Goal: Task Accomplishment & Management: Complete application form

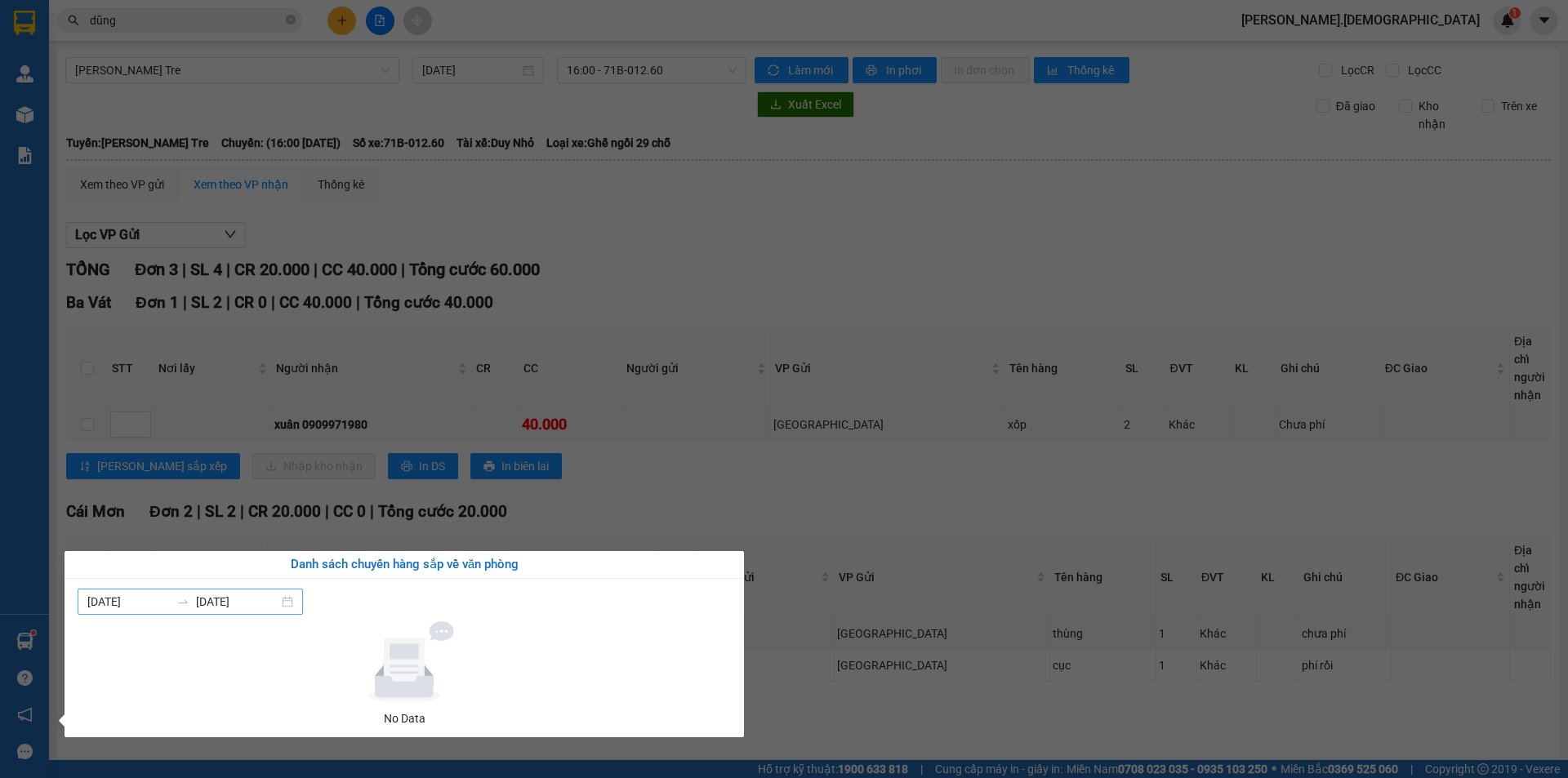
click at [243, 602] on input "[DATE]" at bounding box center [237, 602] width 82 height 18
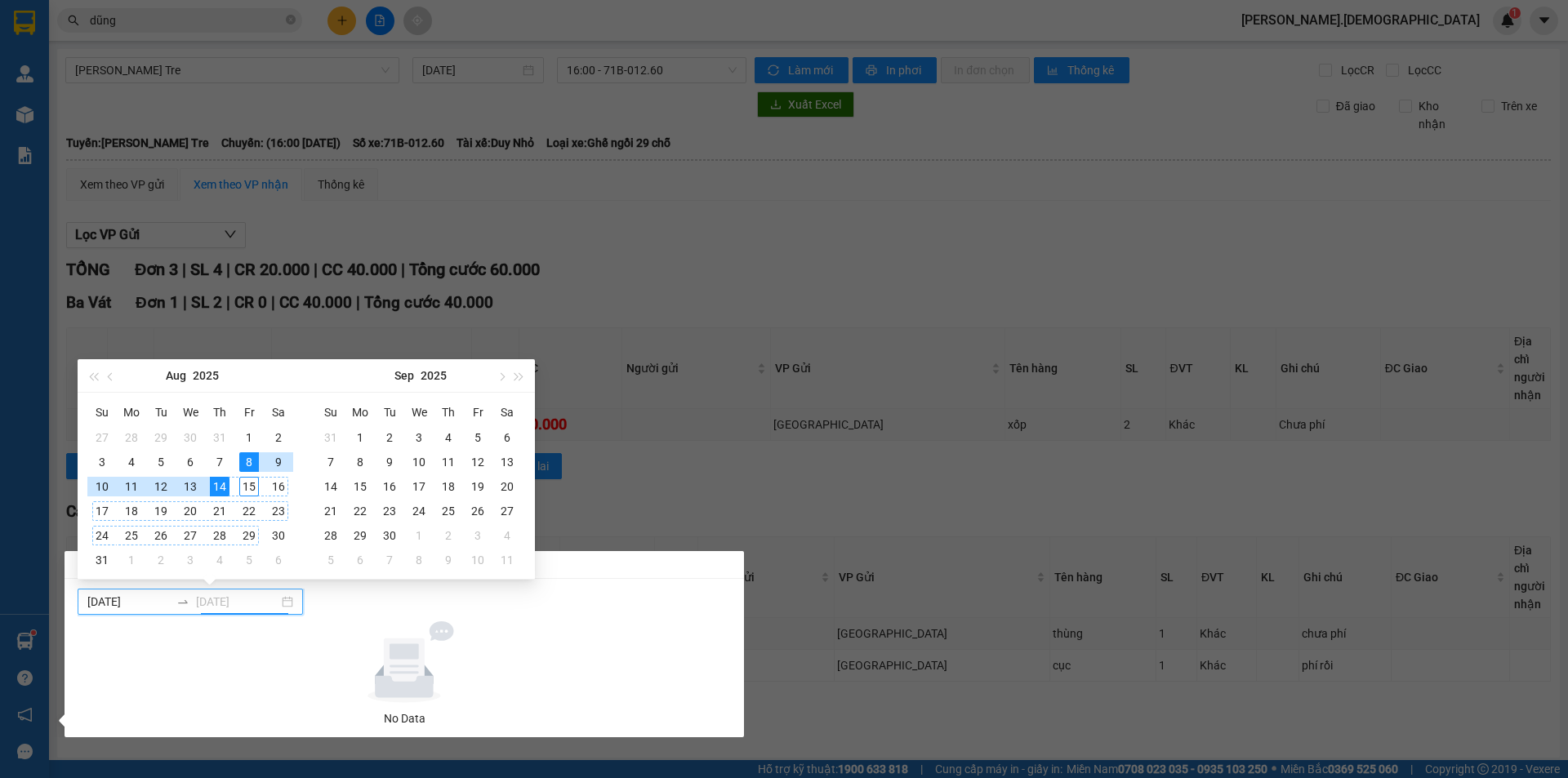
click at [246, 488] on section "Kết quả [PERSON_NAME] ( 2226 ) Bộ lọc Mã ĐH Trạng thái Món hàng Thu hộ Tổng [PE…" at bounding box center [784, 389] width 1568 height 778
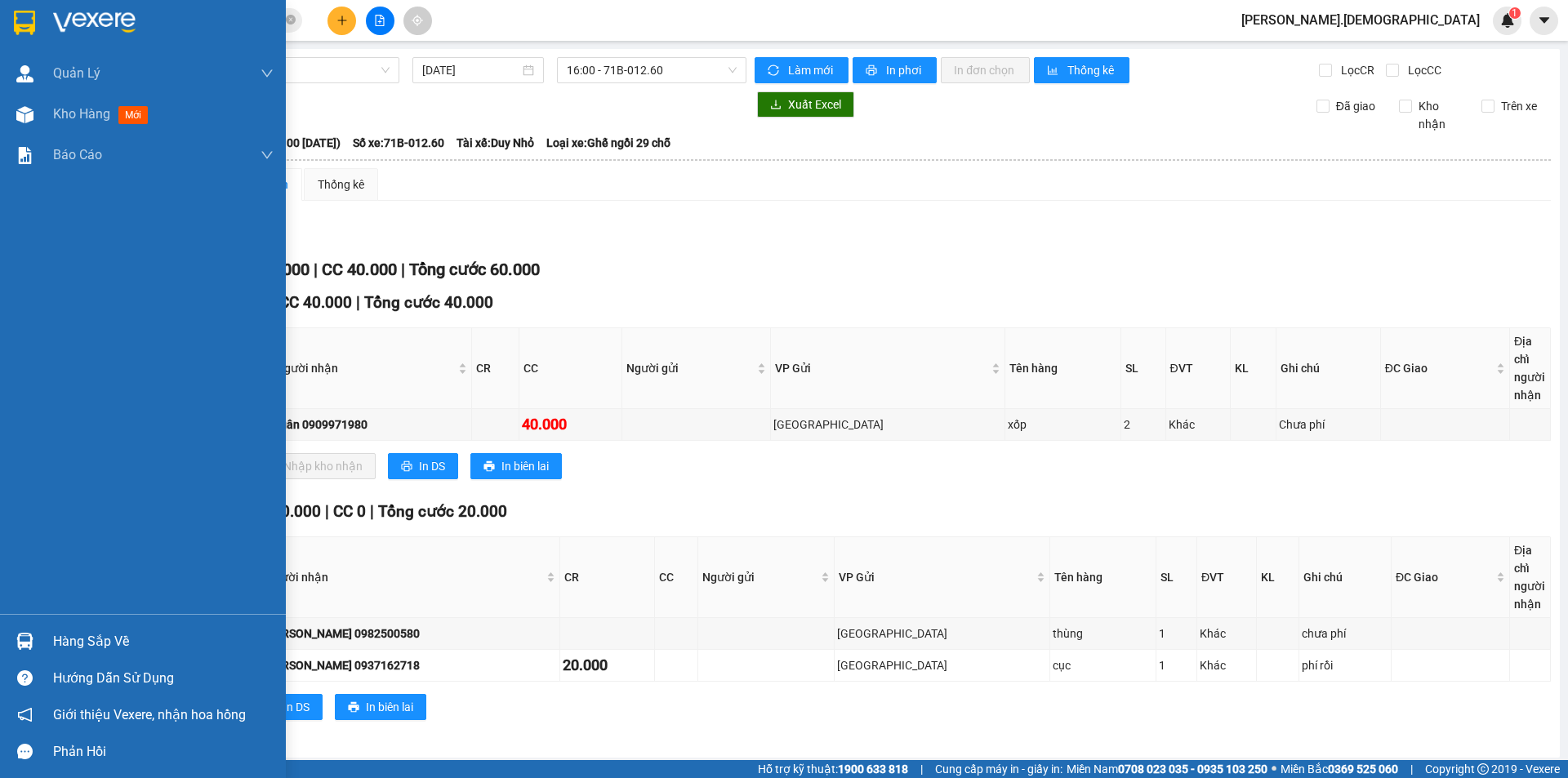
click at [80, 647] on div "Hàng sắp về" at bounding box center [163, 642] width 221 height 25
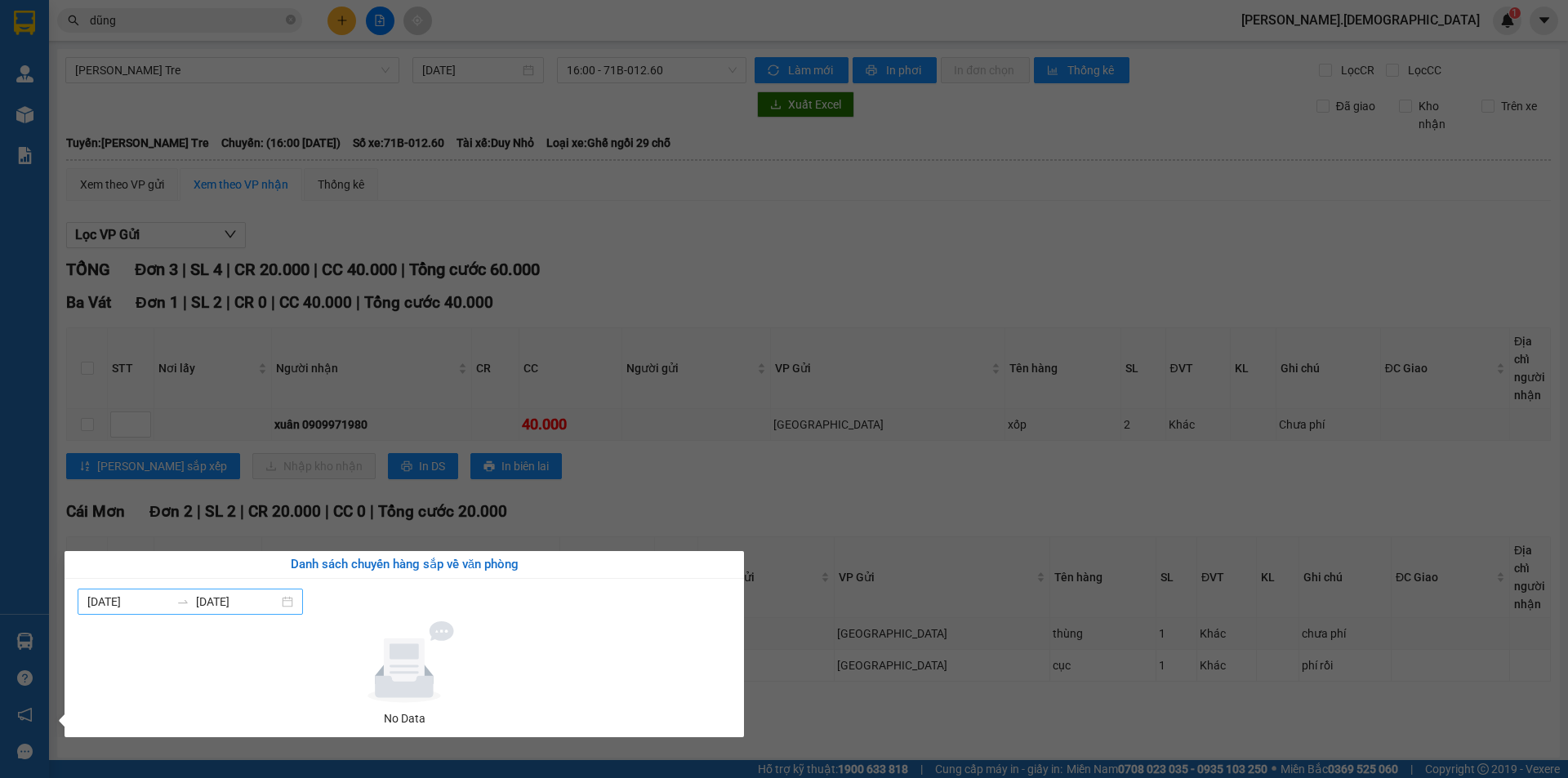
click at [209, 608] on input "[DATE]" at bounding box center [237, 602] width 82 height 18
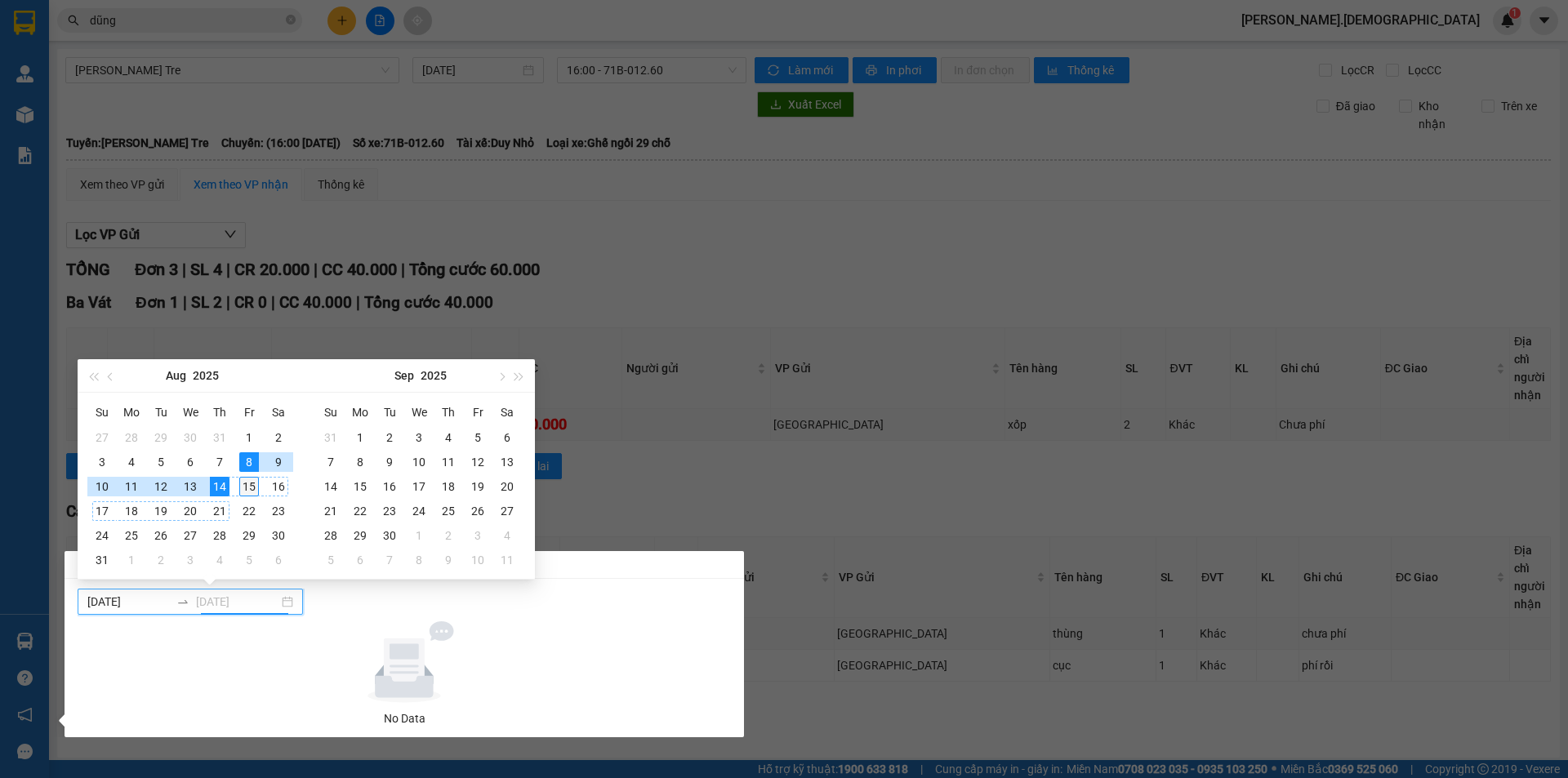
type input "[DATE]"
click at [245, 492] on div "15" at bounding box center [249, 487] width 20 height 20
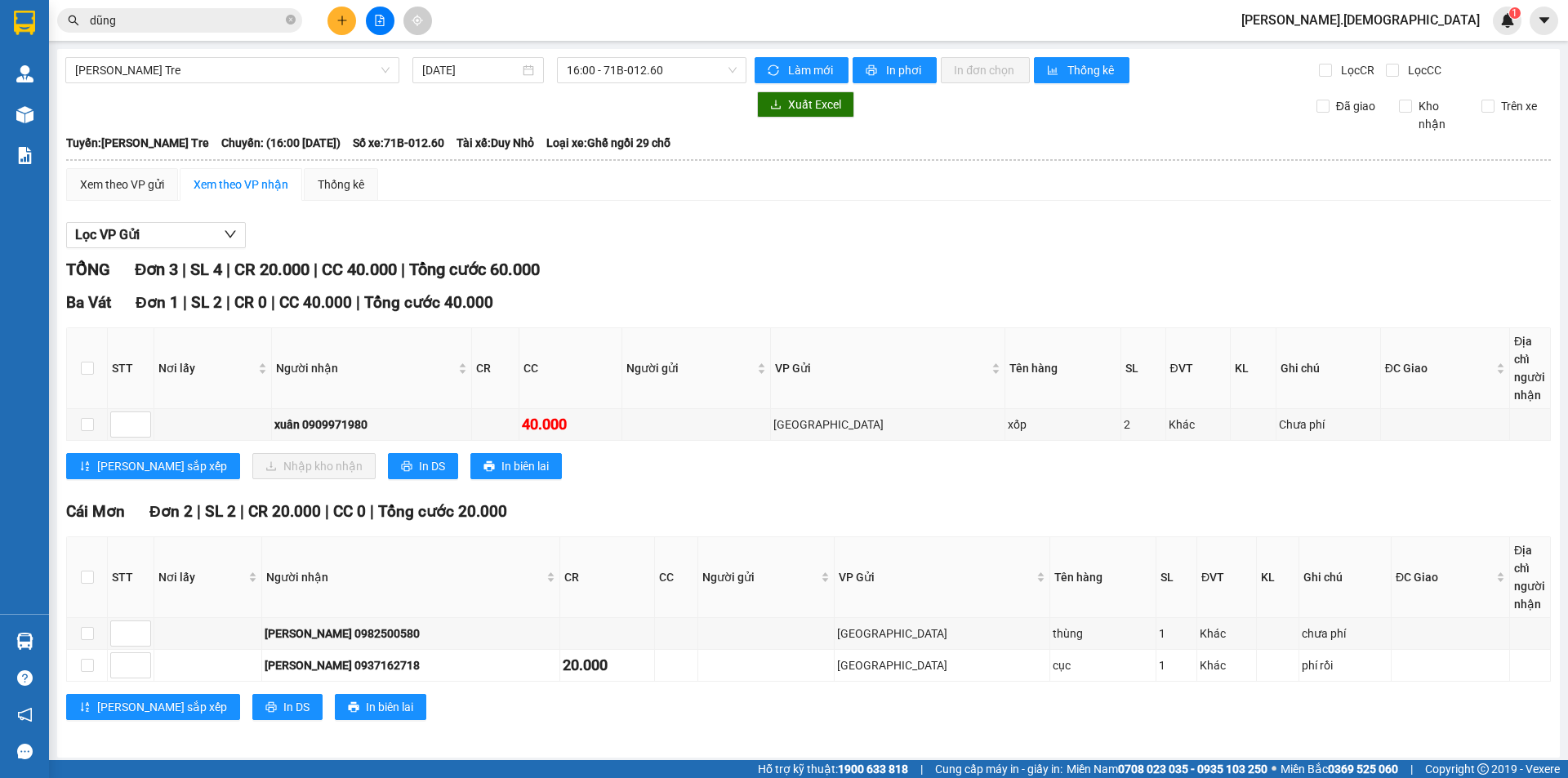
click at [245, 492] on section "Kết quả [PERSON_NAME] ( 2226 ) Bộ lọc Mã ĐH Trạng thái Món hàng Thu hộ Tổng [PE…" at bounding box center [784, 389] width 1568 height 778
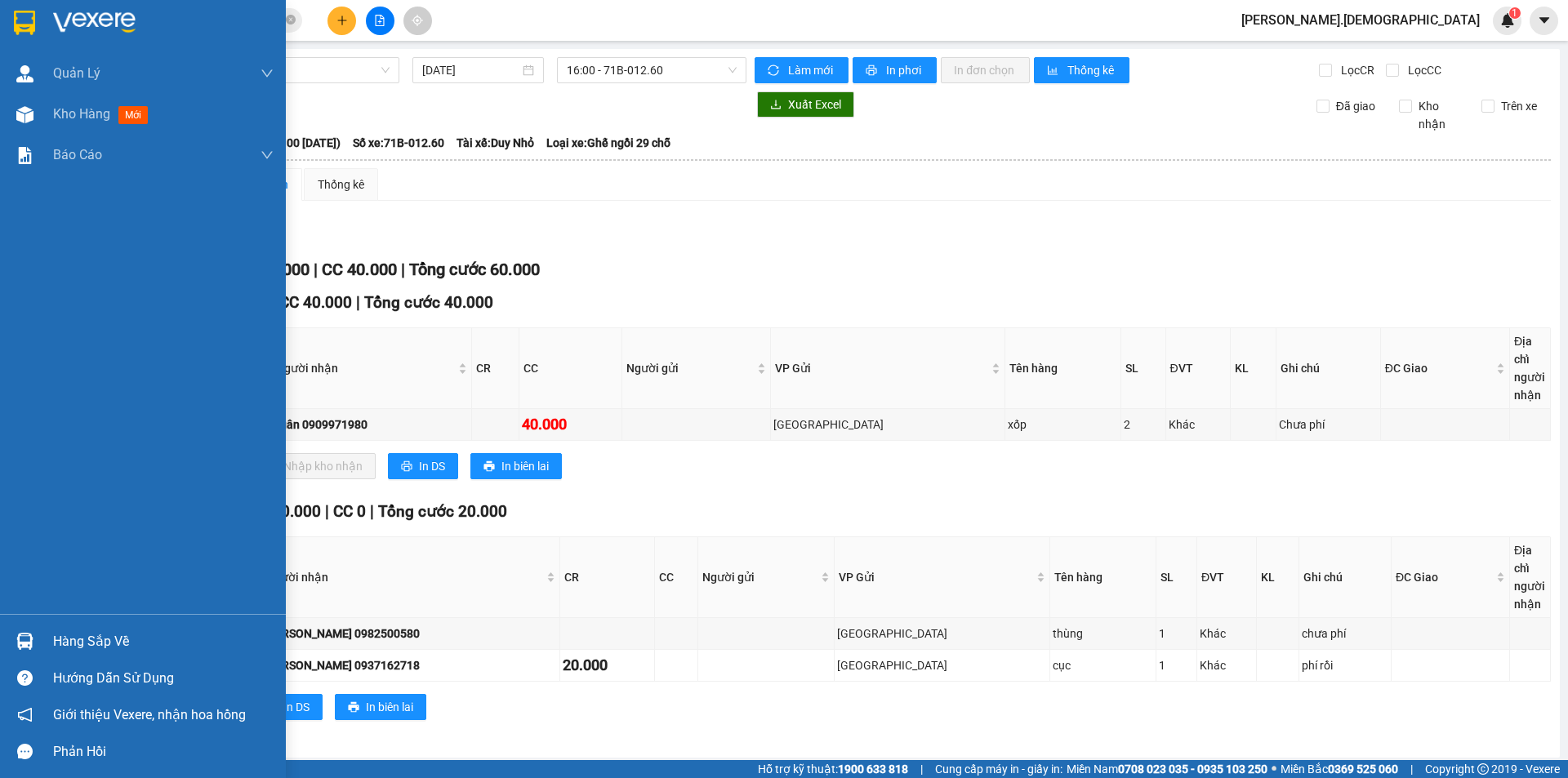
click at [103, 638] on div "Hàng sắp về" at bounding box center [163, 642] width 221 height 25
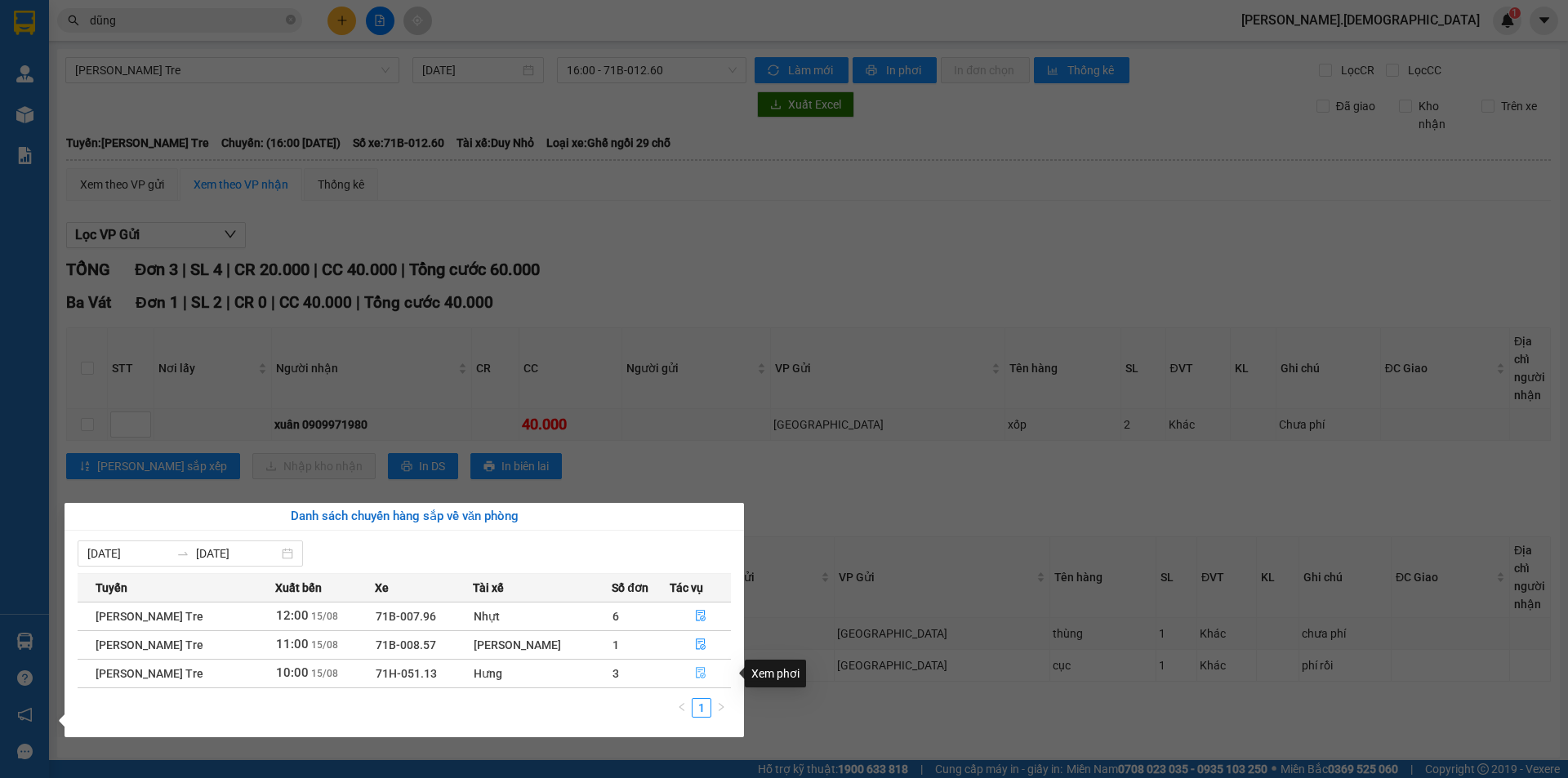
click at [699, 678] on icon "file-done" at bounding box center [700, 674] width 10 height 11
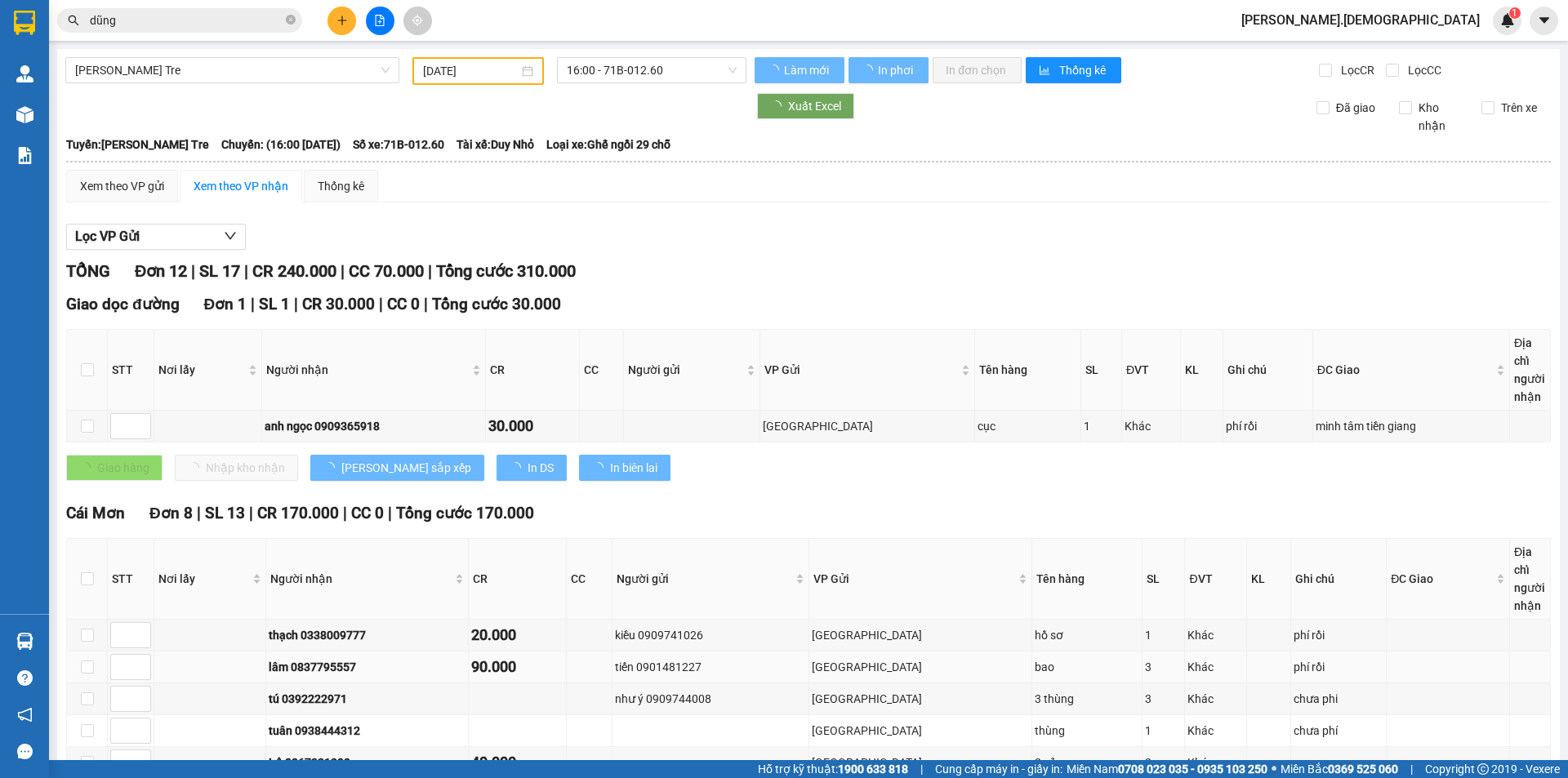
type input "[DATE]"
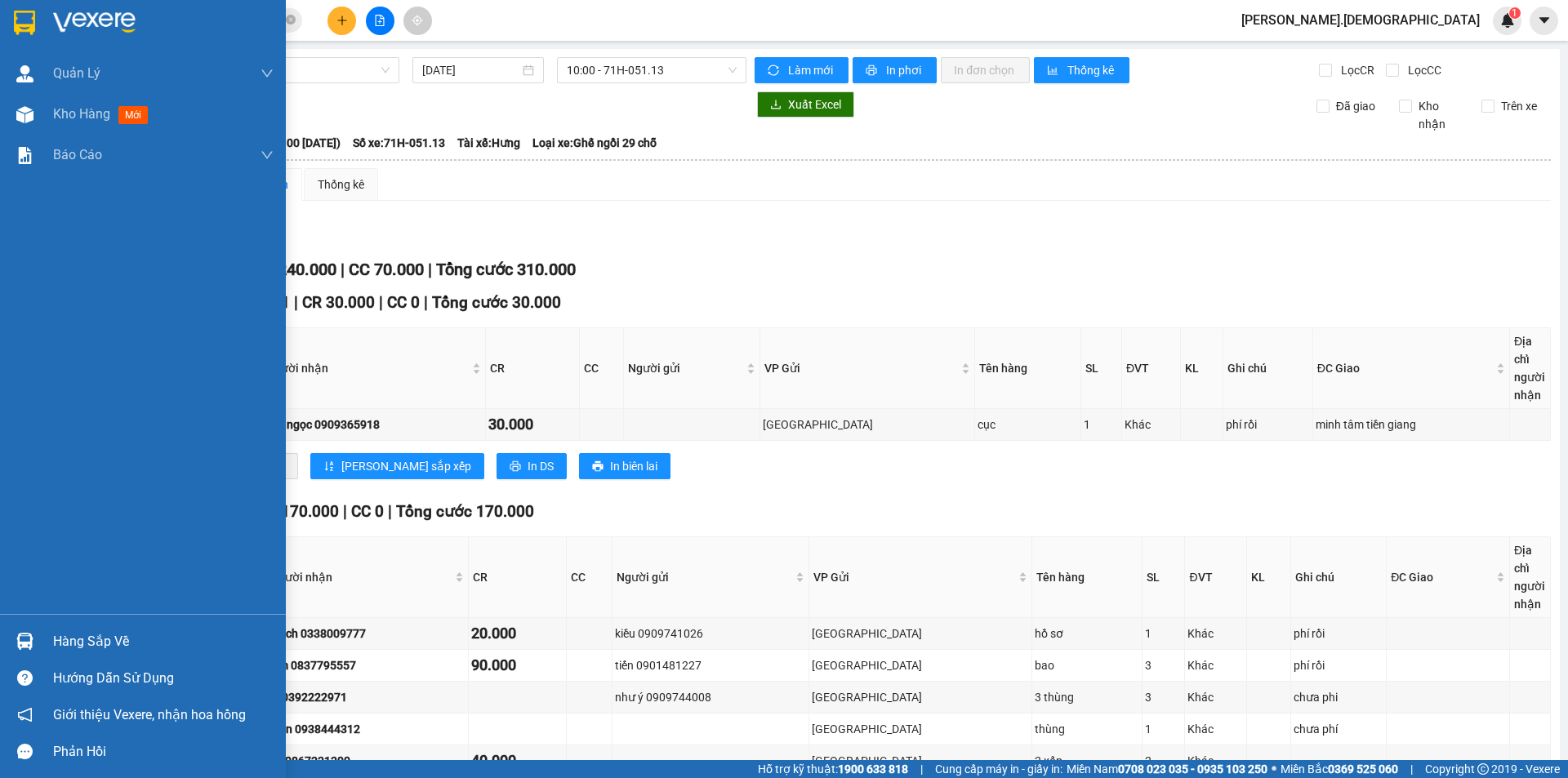
click at [78, 641] on div "Hàng sắp về" at bounding box center [163, 642] width 221 height 25
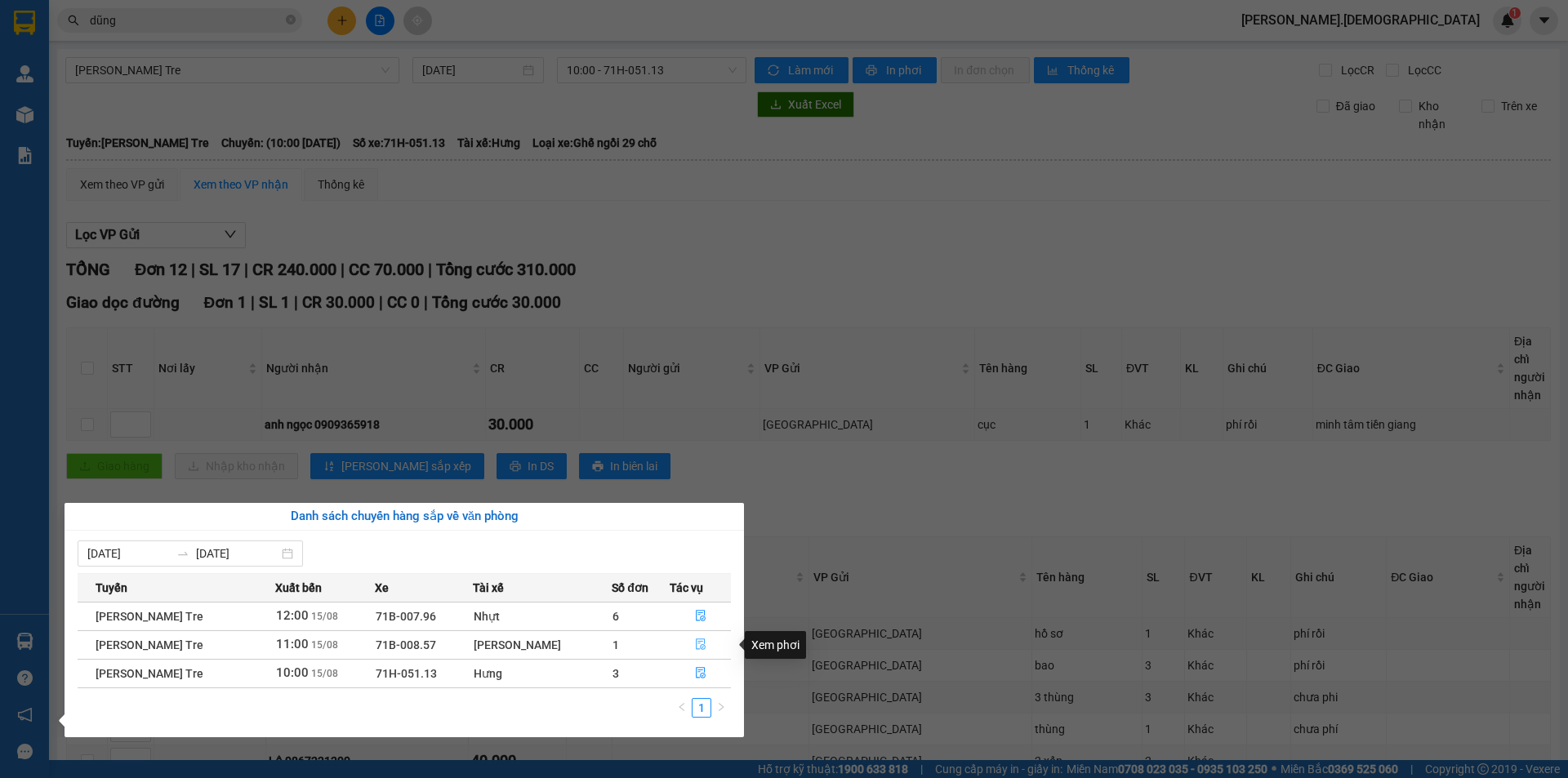
click at [699, 643] on icon "file-done" at bounding box center [700, 645] width 10 height 11
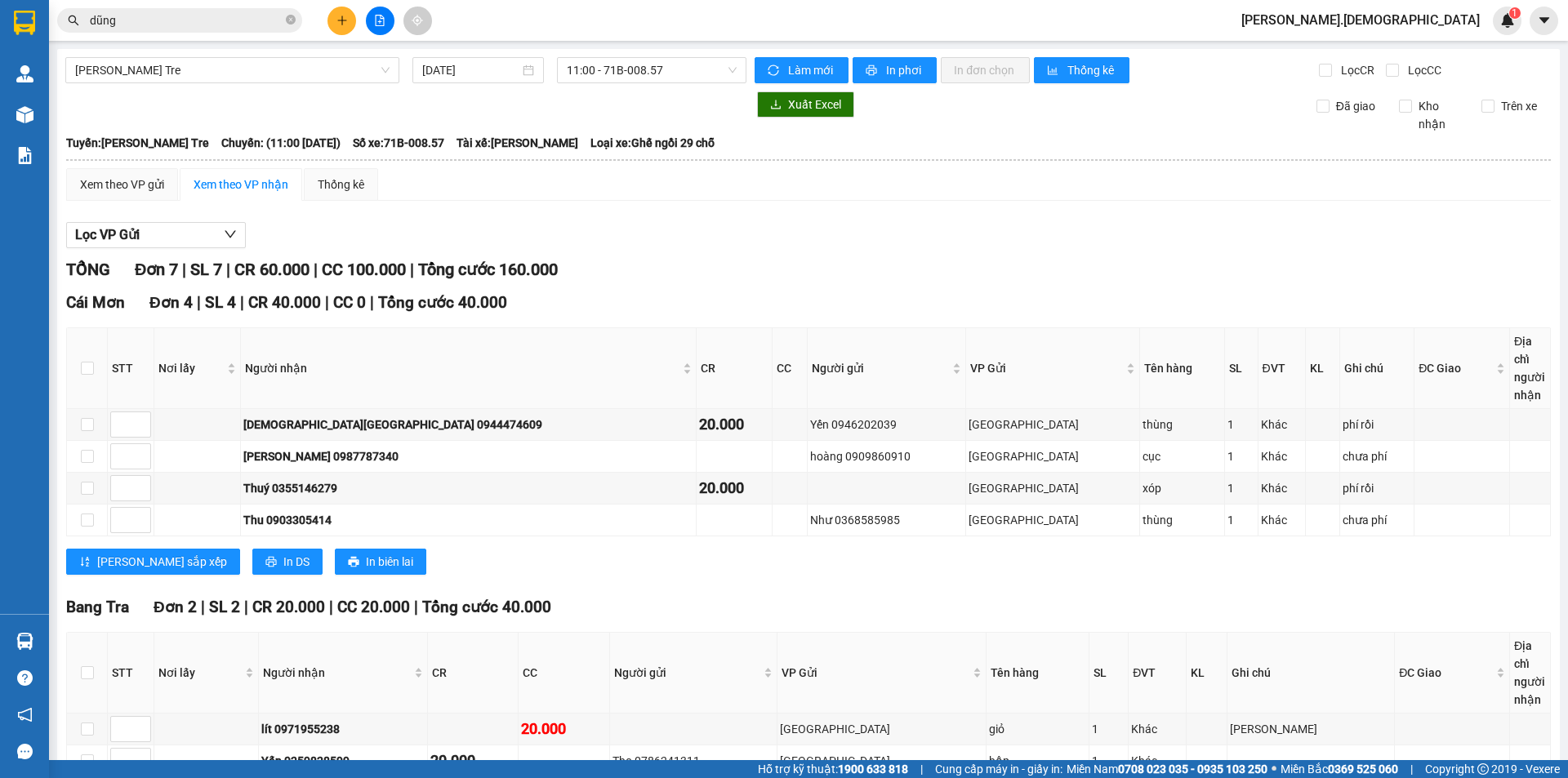
click at [352, 20] on button at bounding box center [342, 21] width 29 height 29
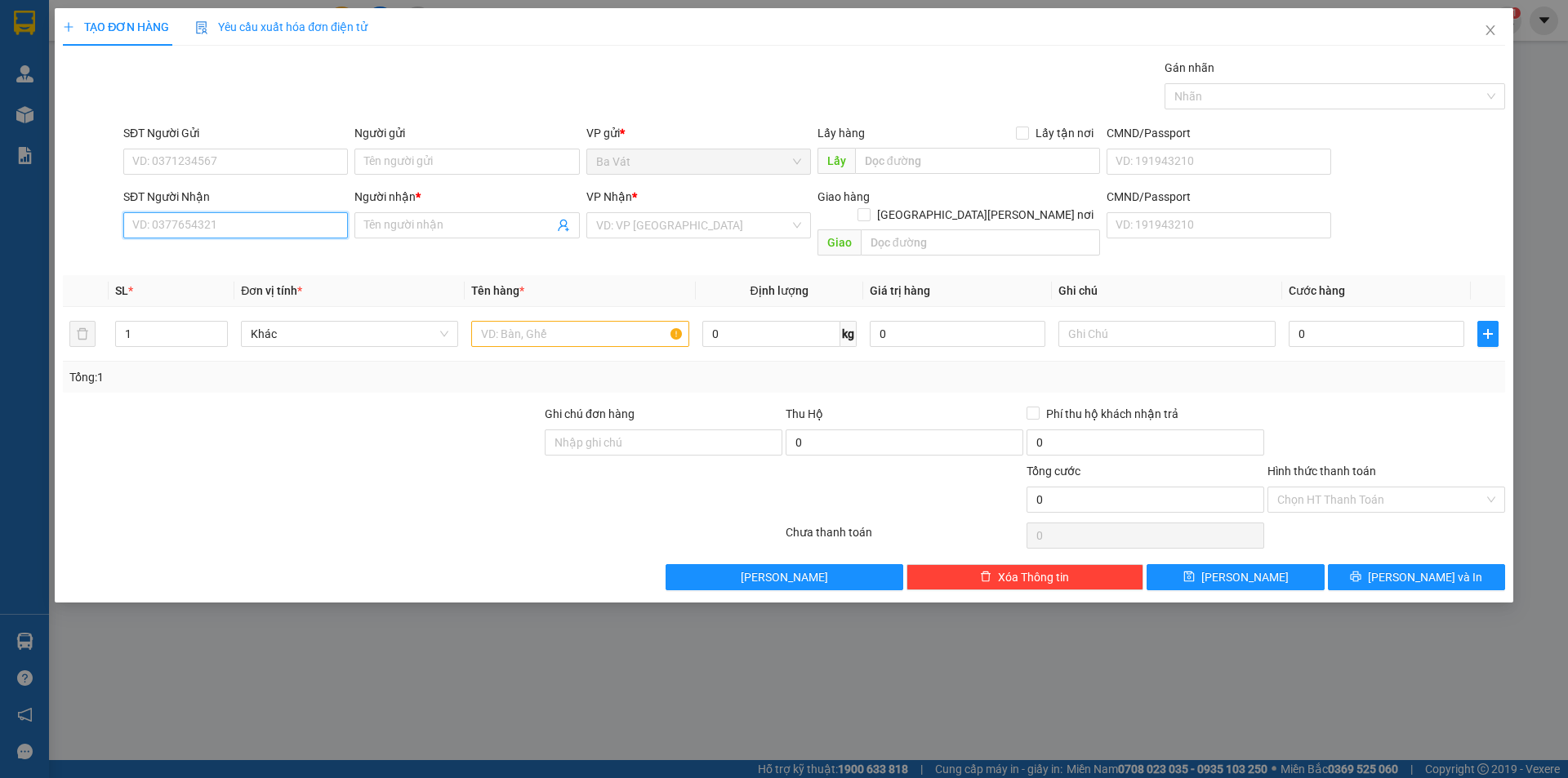
drag, startPoint x: 282, startPoint y: 233, endPoint x: 300, endPoint y: 141, distance: 93.7
click at [286, 230] on input "SĐT Người Nhận" at bounding box center [236, 226] width 225 height 26
type input "0938088001"
click at [221, 254] on div "0938088001 - Cố 4" at bounding box center [236, 258] width 205 height 18
type input "Cố 4"
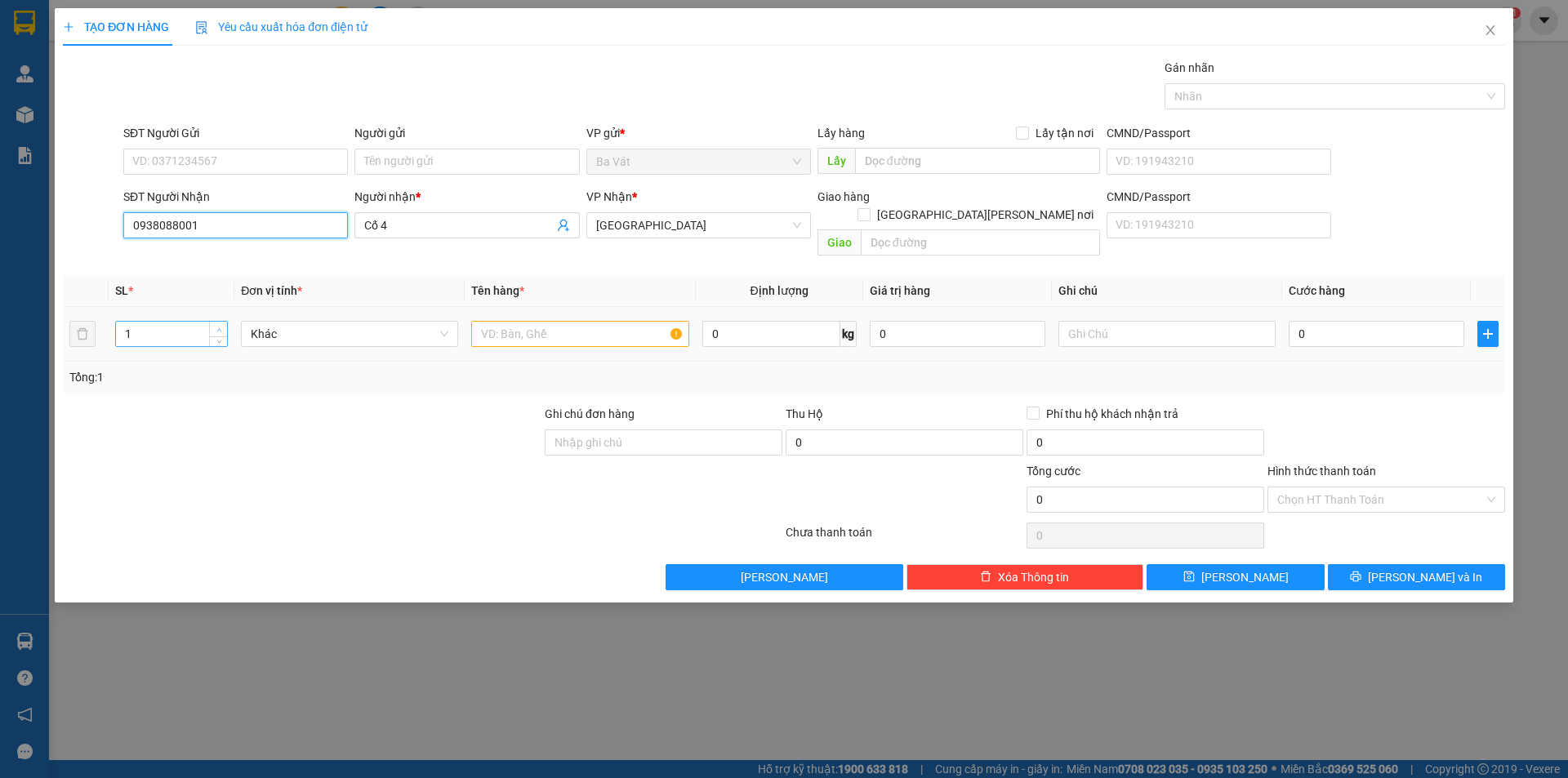
type input "0938088001"
type input "2"
click at [214, 325] on span "up" at bounding box center [219, 330] width 10 height 10
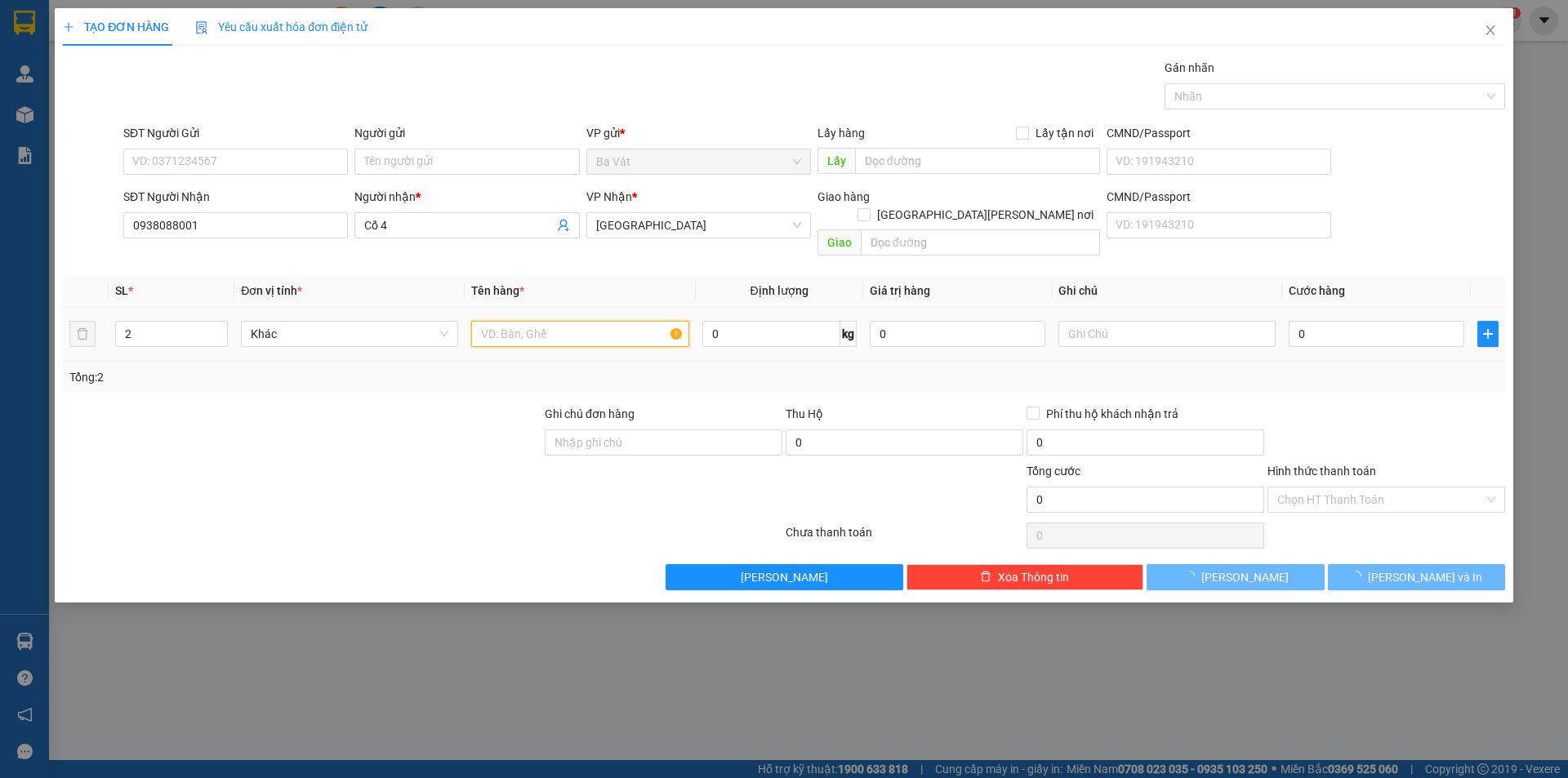
click at [508, 321] on input "text" at bounding box center [580, 334] width 218 height 26
type input "Y"
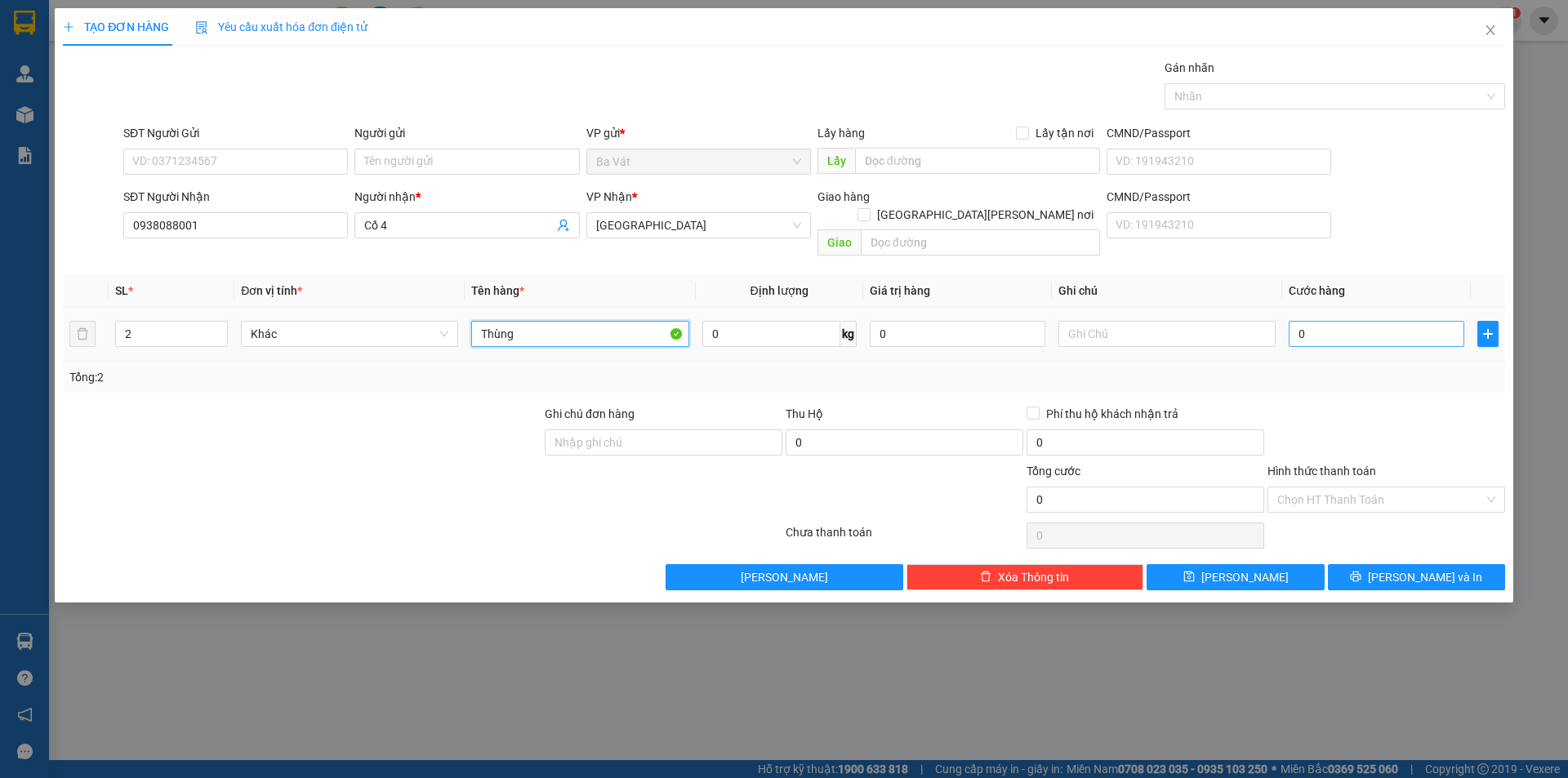
type input "Thùng"
click at [1375, 326] on input "0" at bounding box center [1377, 334] width 176 height 26
type input "2"
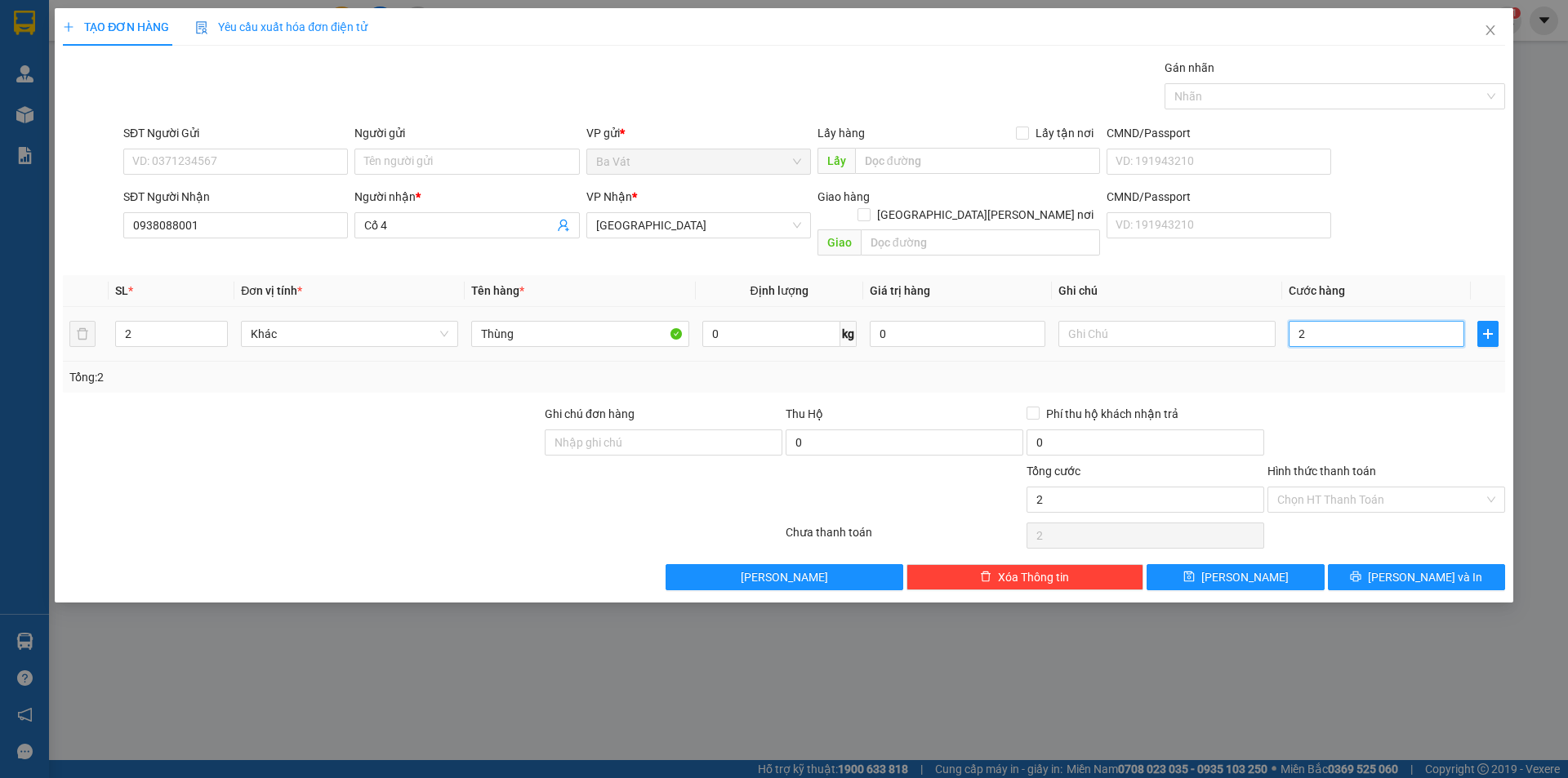
type input "20"
type input "200"
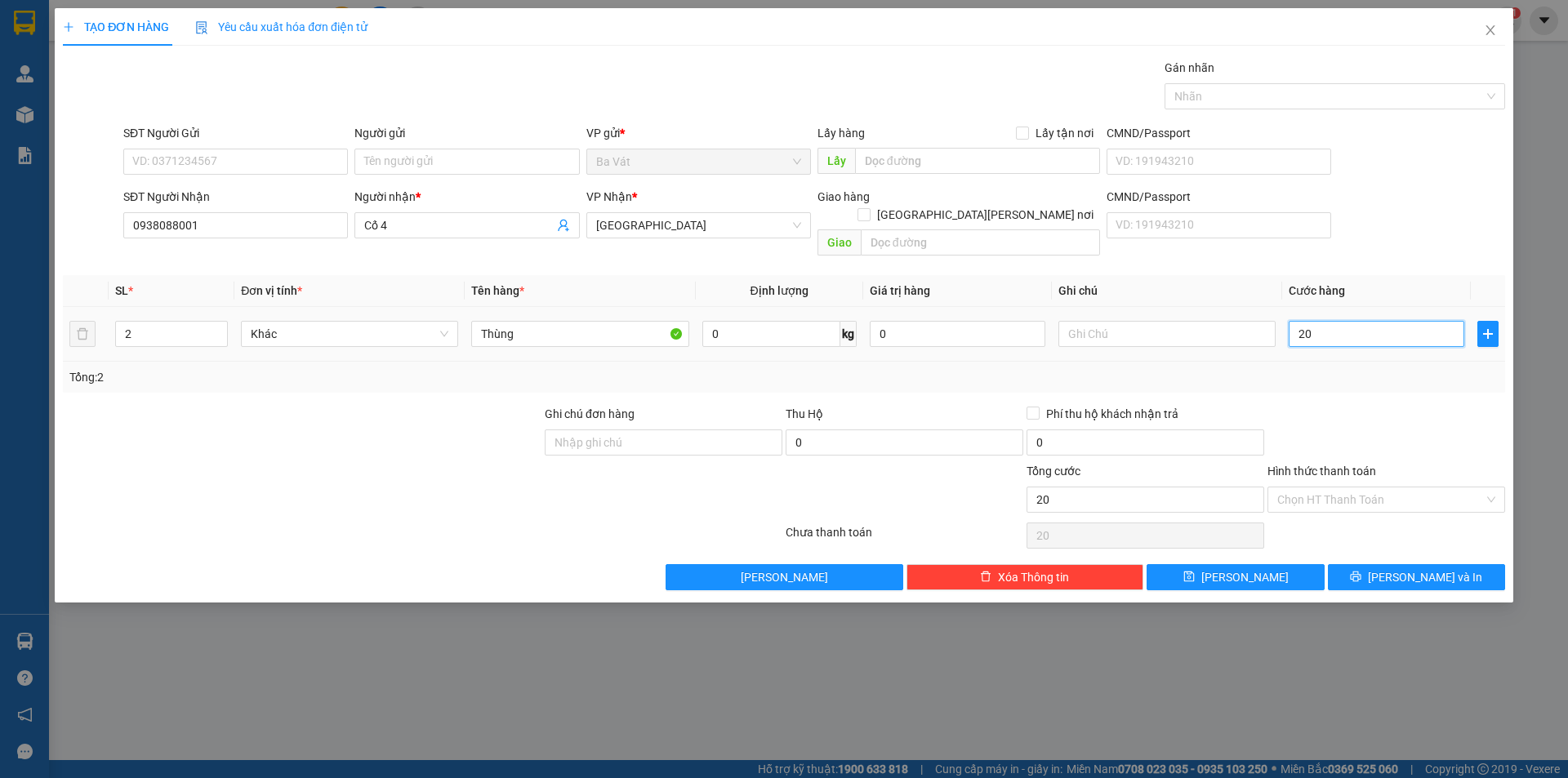
type input "200"
type input "2.000"
type input "20.000"
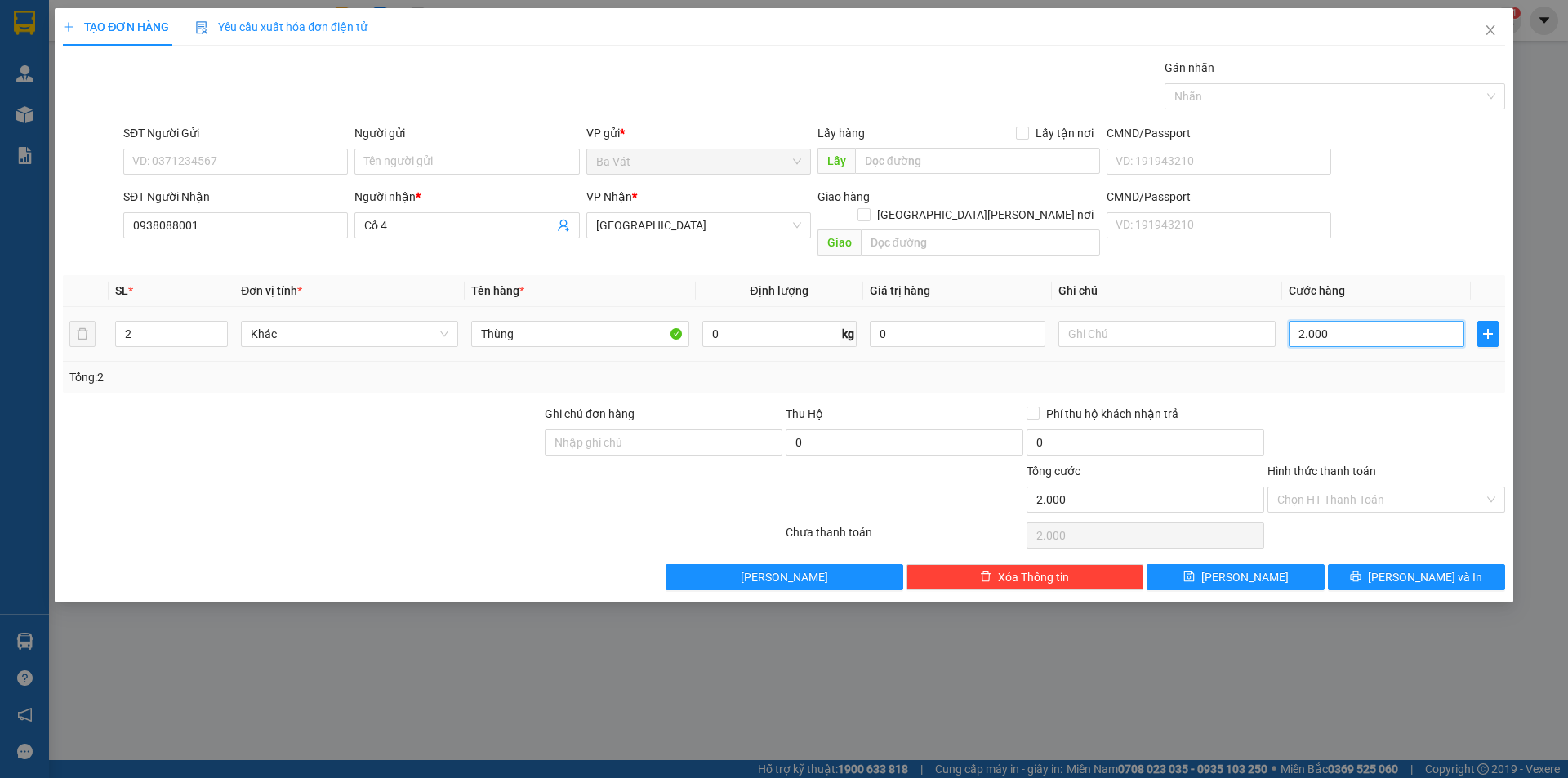
type input "20.000"
click at [1361, 570] on icon "printer" at bounding box center [1355, 576] width 11 height 11
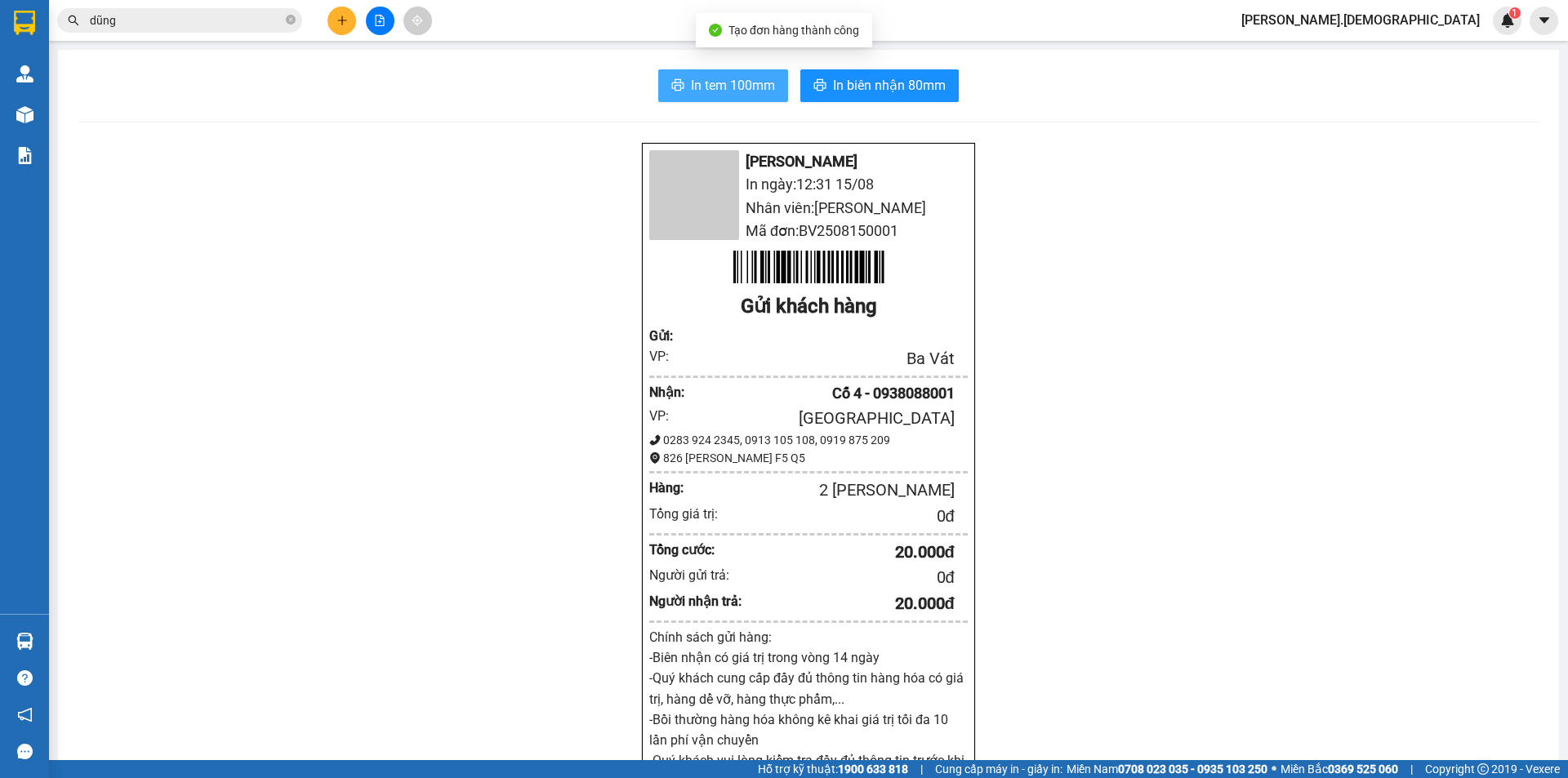
click at [695, 86] on span "In tem 100mm" at bounding box center [733, 85] width 84 height 21
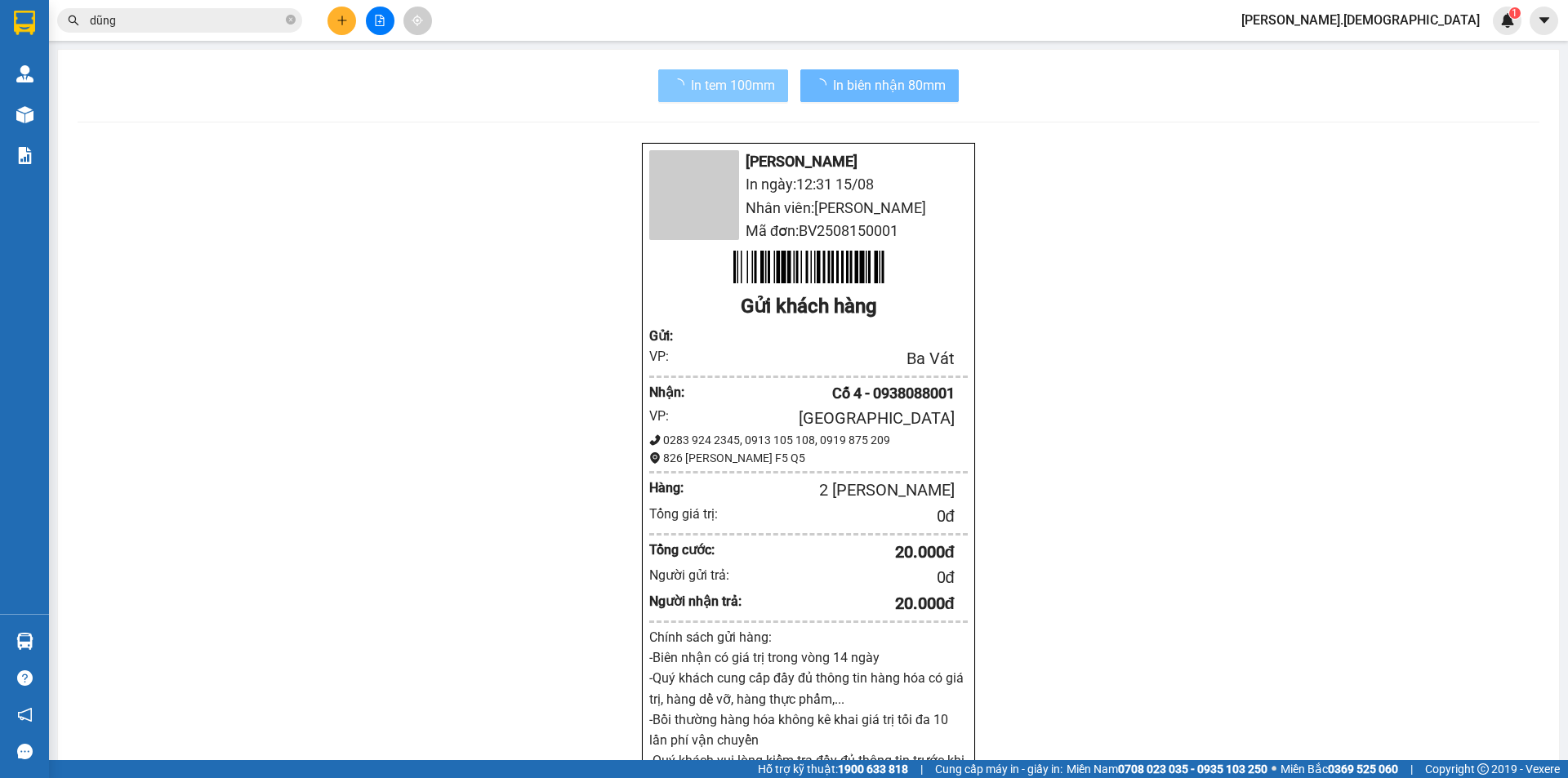
click at [335, 21] on button at bounding box center [342, 21] width 29 height 29
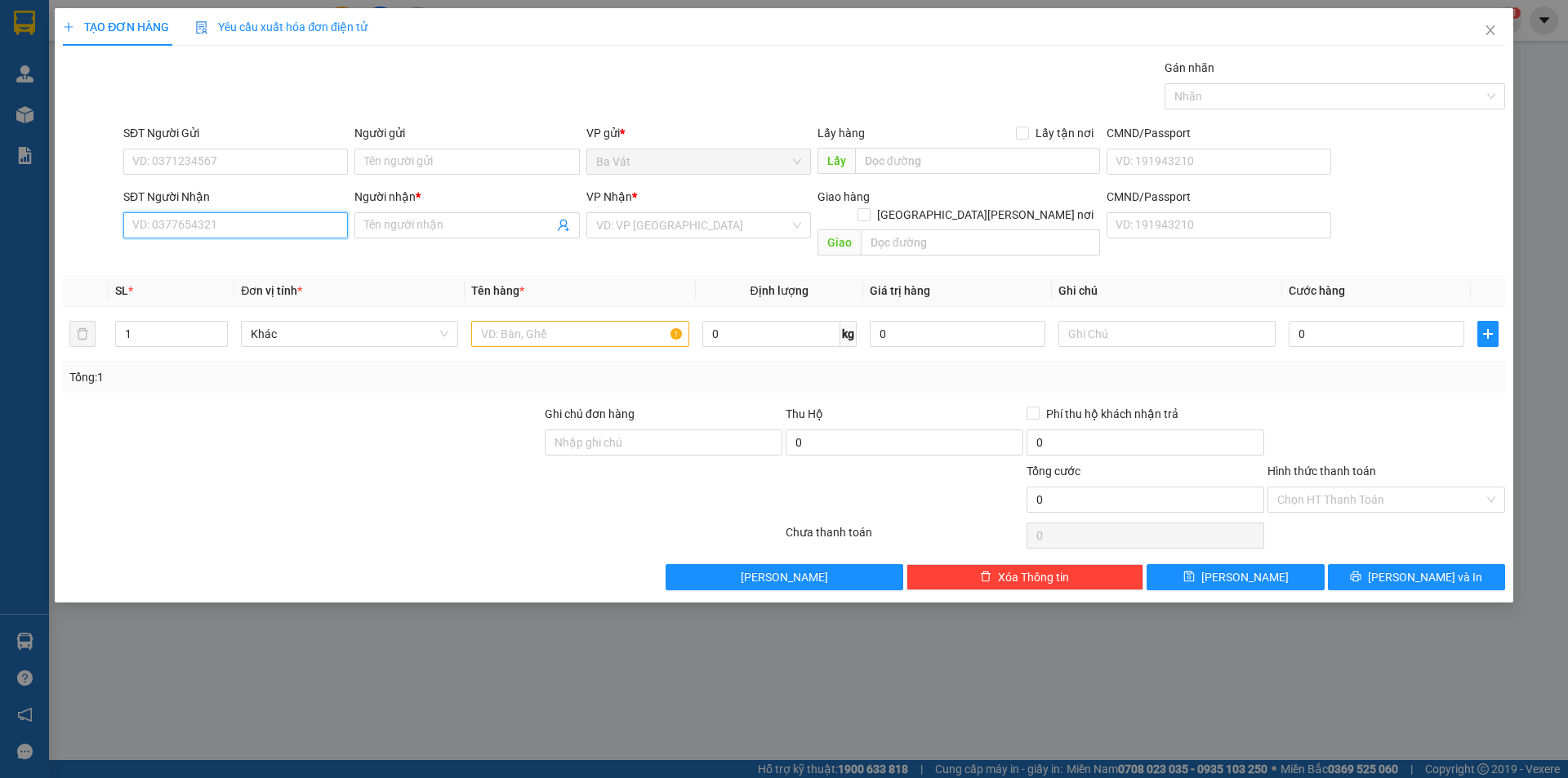
click at [296, 226] on input "SĐT Người Nhận" at bounding box center [236, 226] width 225 height 26
type input "0914557750"
click at [230, 249] on div "0914557750 - [PERSON_NAME]" at bounding box center [236, 258] width 205 height 18
type input "Triều"
type input "0914557750"
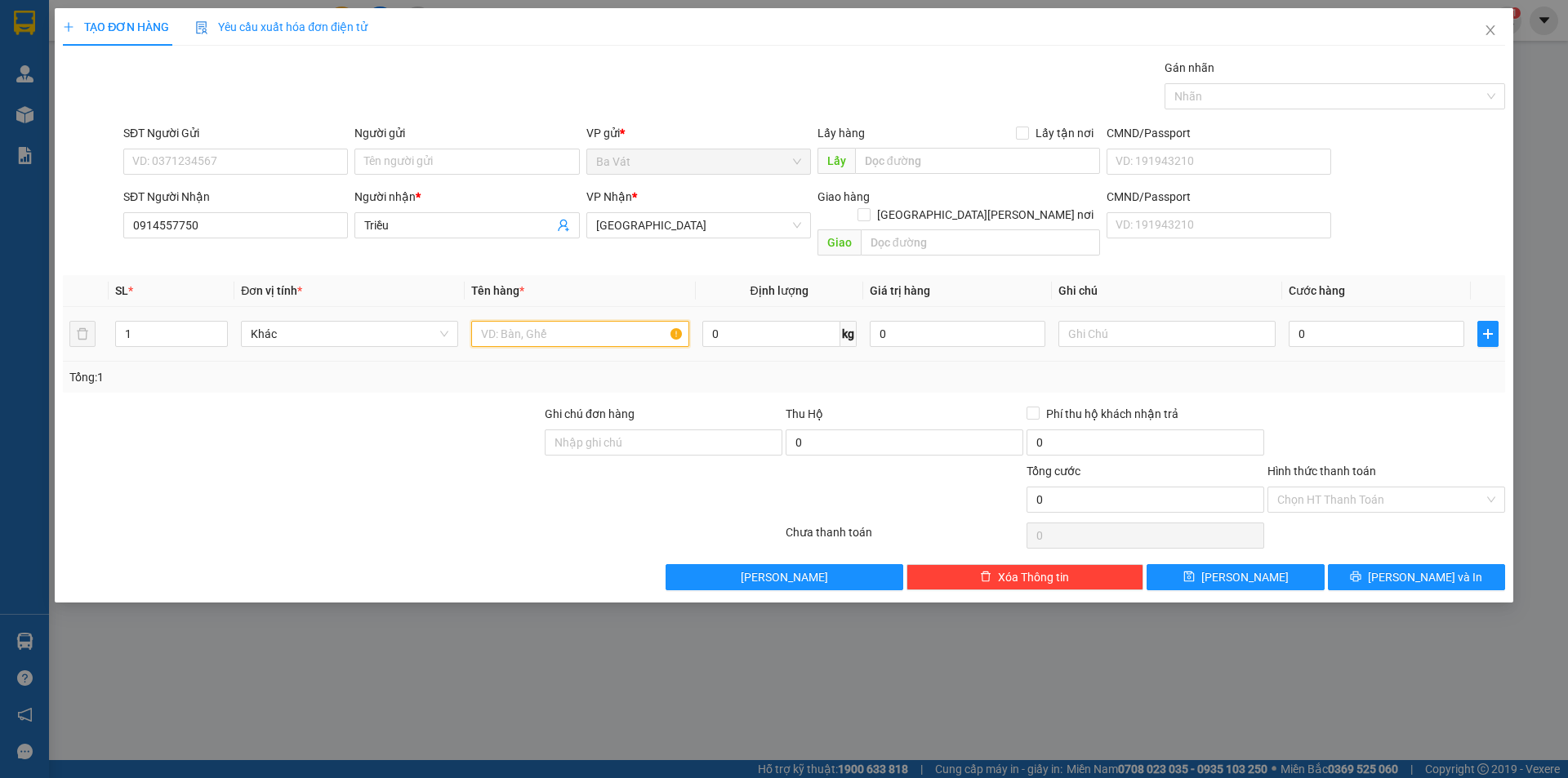
click at [511, 321] on input "text" at bounding box center [580, 334] width 218 height 26
type input "Cục"
click at [1421, 321] on input "0" at bounding box center [1377, 334] width 176 height 26
type input "4"
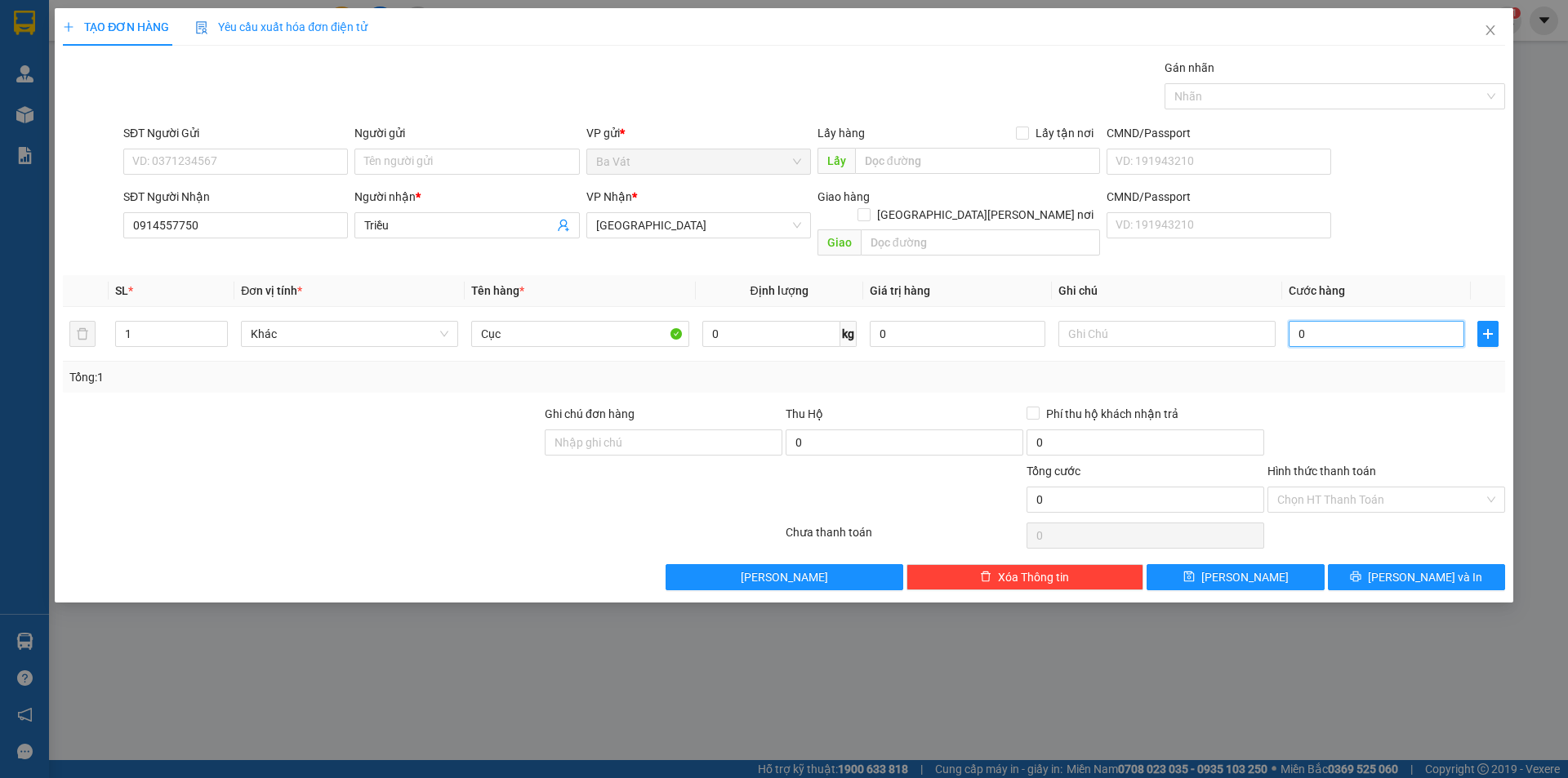
type input "4"
type input "40"
type input "400"
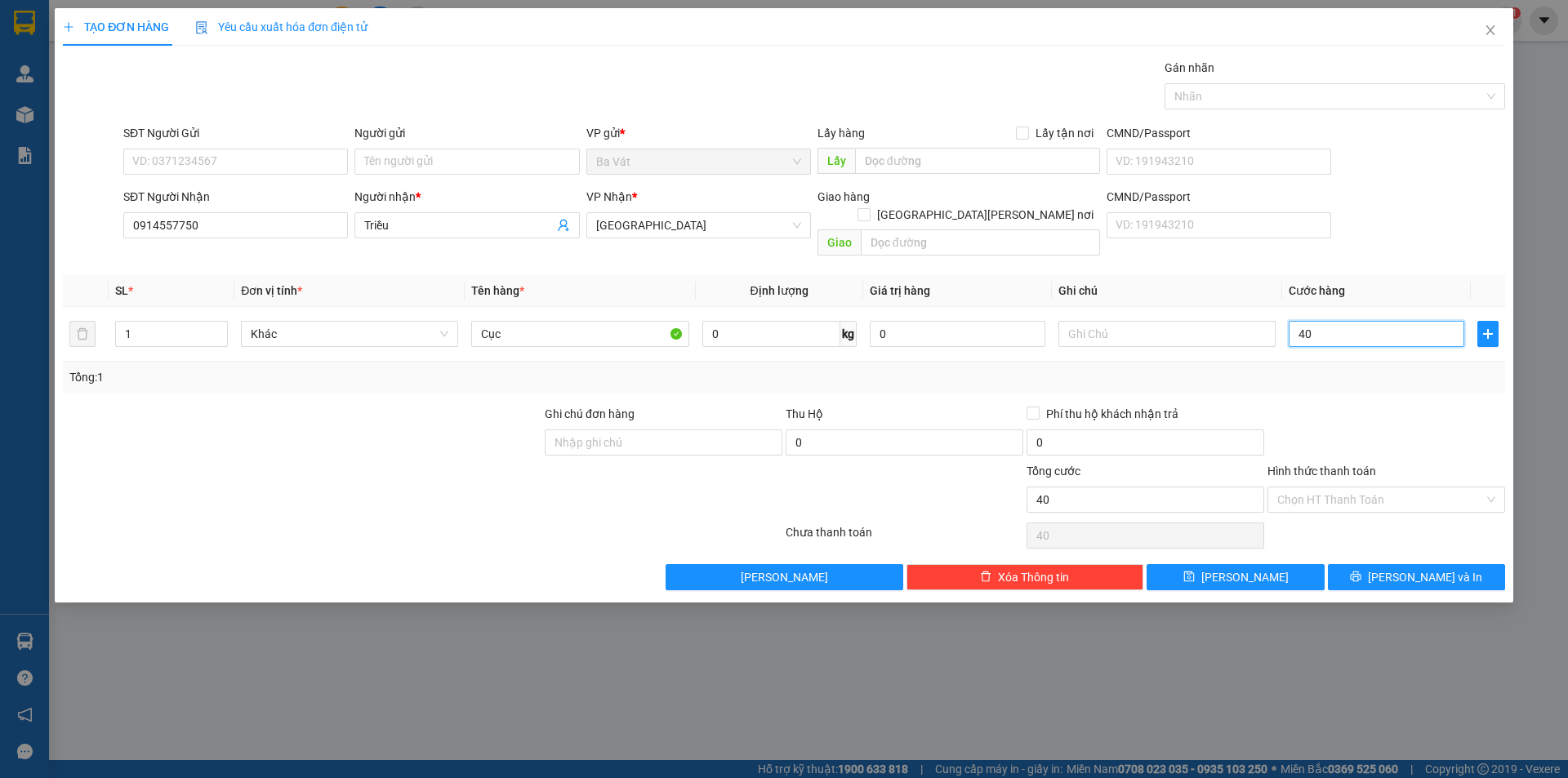
type input "400"
type input "4.000"
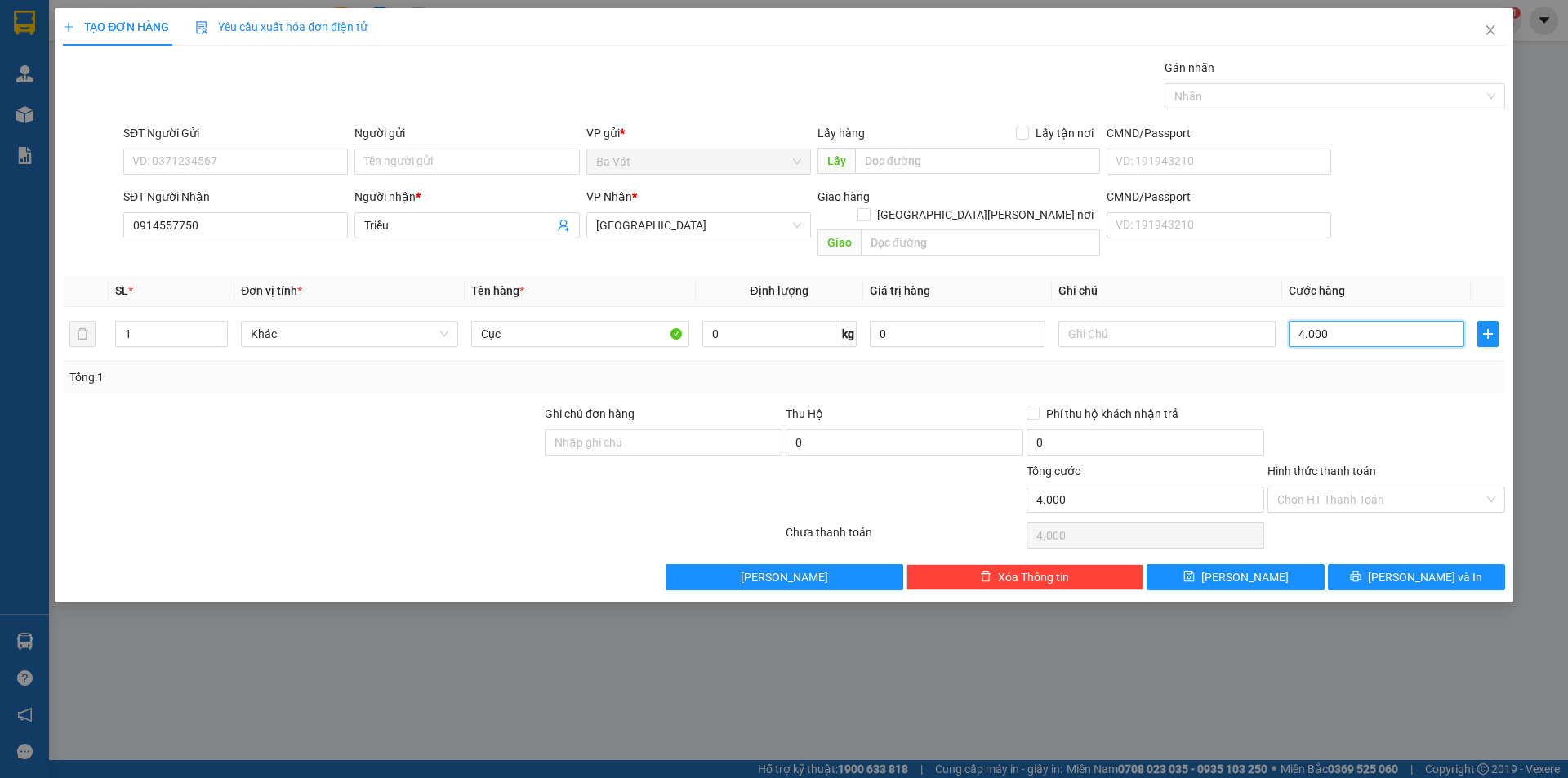
type input "40.000"
click at [1361, 570] on icon "printer" at bounding box center [1355, 576] width 11 height 11
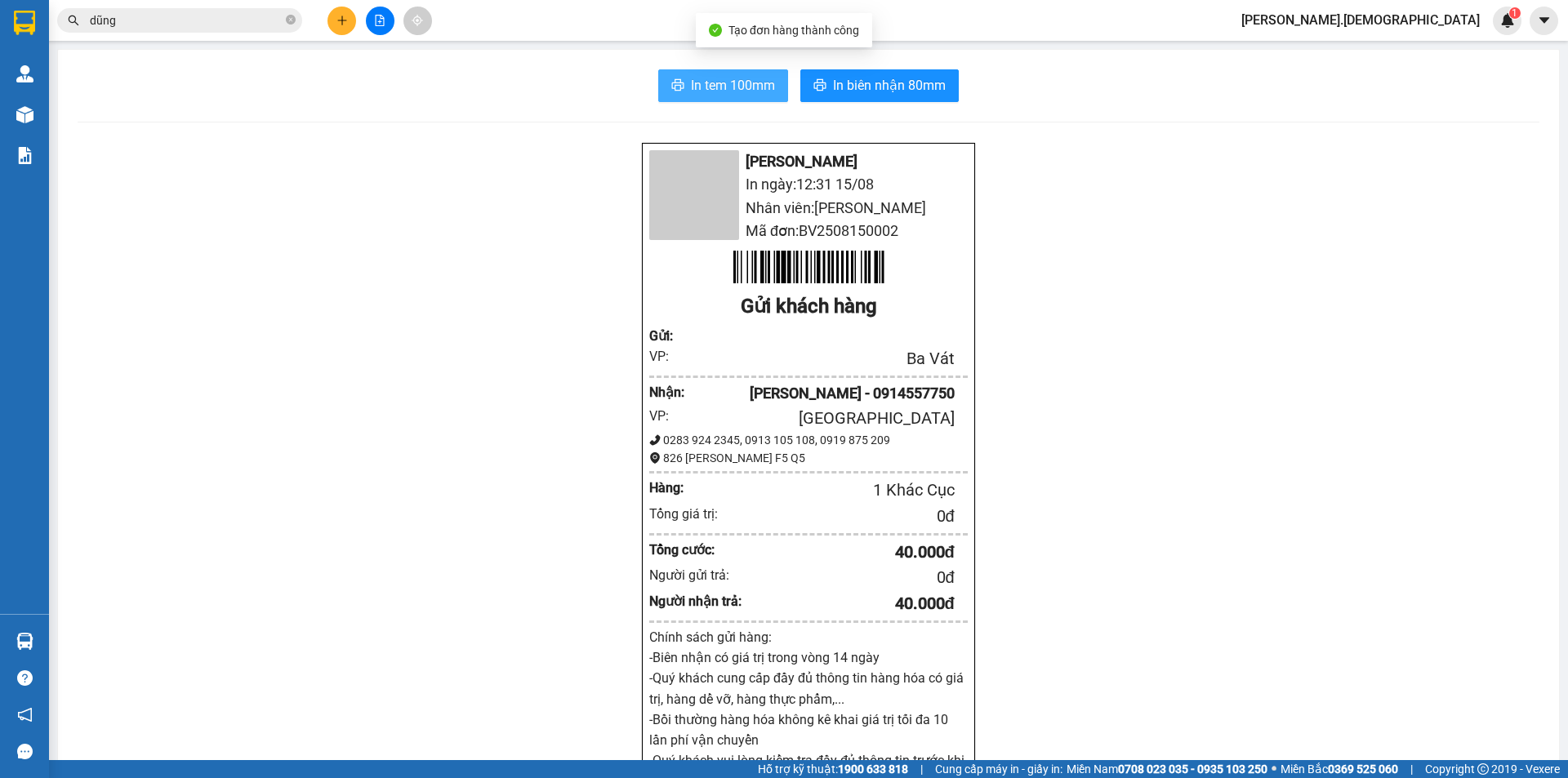
click at [753, 90] on span "In tem 100mm" at bounding box center [733, 85] width 84 height 21
